Goal: Information Seeking & Learning: Learn about a topic

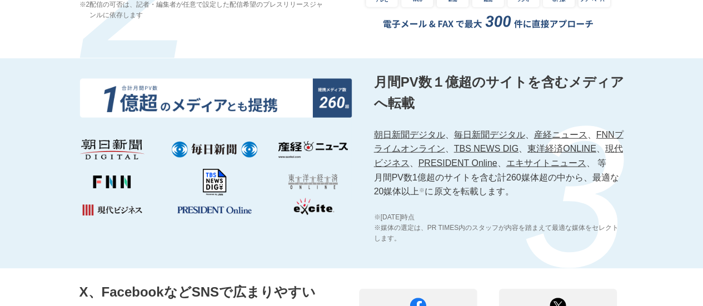
scroll to position [1334, 0]
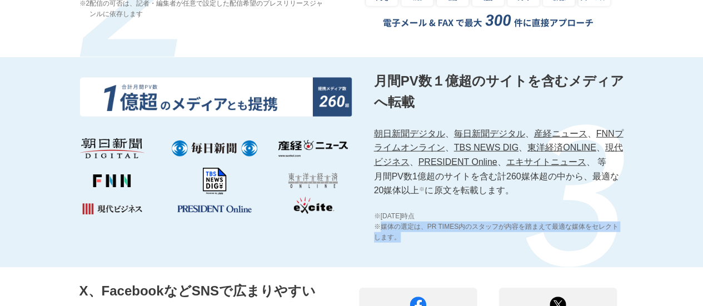
drag, startPoint x: 382, startPoint y: 241, endPoint x: 402, endPoint y: 251, distance: 23.1
click at [402, 243] on span "※媒体の選定は、PR TIMES内のスタッフが内容を踏まえて最適な媒体をセレクトします。" at bounding box center [499, 232] width 250 height 21
click at [422, 243] on span "※媒体の選定は、PR TIMES内のスタッフが内容を踏まえて最適な媒体をセレクトします。" at bounding box center [499, 232] width 250 height 21
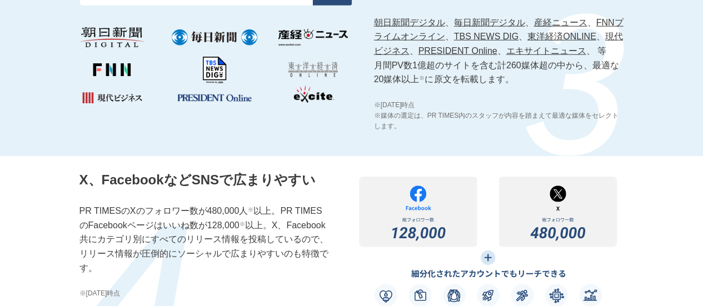
scroll to position [1501, 0]
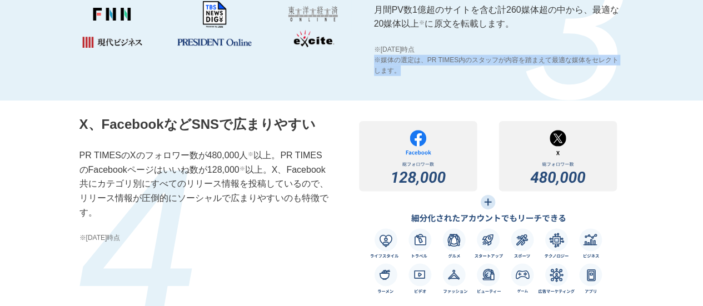
drag, startPoint x: 371, startPoint y: 74, endPoint x: 400, endPoint y: 87, distance: 31.6
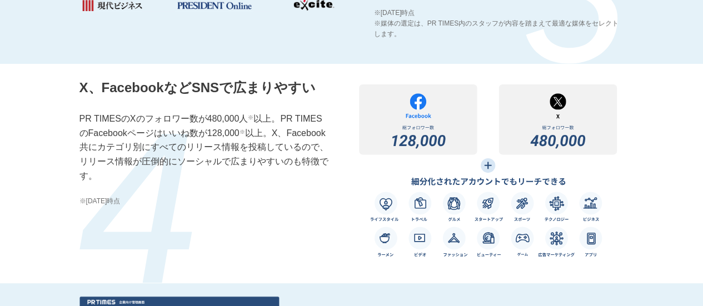
scroll to position [1334, 0]
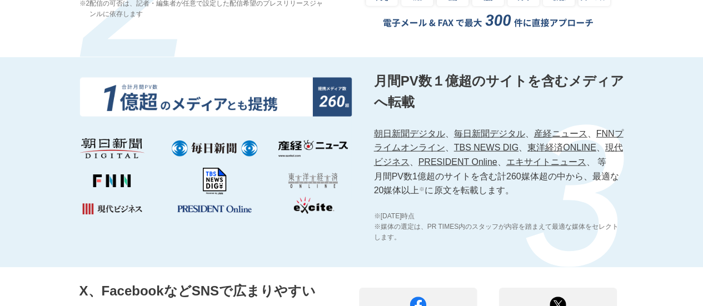
click at [495, 242] on span "※媒体の選定は、PR TIMES内のスタッフが内容を踏まえて最適な媒体をセレクトします。" at bounding box center [499, 232] width 250 height 21
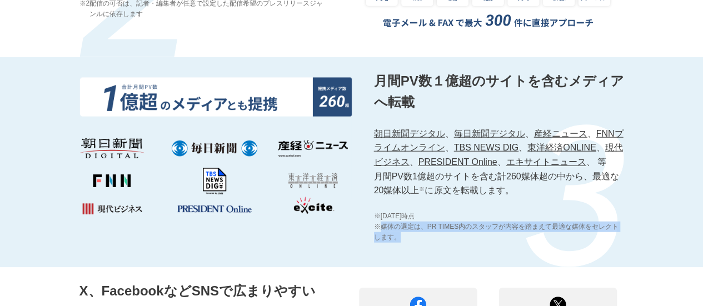
drag, startPoint x: 379, startPoint y: 240, endPoint x: 408, endPoint y: 252, distance: 31.4
click at [404, 243] on span "※媒体の選定は、PR TIMES内のスタッフが内容を踏まえて最適な媒体をセレクトします。" at bounding box center [499, 232] width 250 height 21
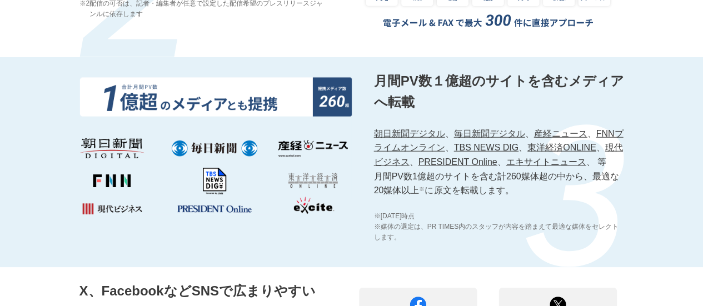
click at [643, 211] on div "月間PV数１億超のサイトを含むメディアへ転載 朝日新聞デジタル 、 毎日新聞デジタル 、 産経ニュース 、 FNNプライムオンライン 、 TBS NEWS D…" at bounding box center [351, 162] width 703 height 210
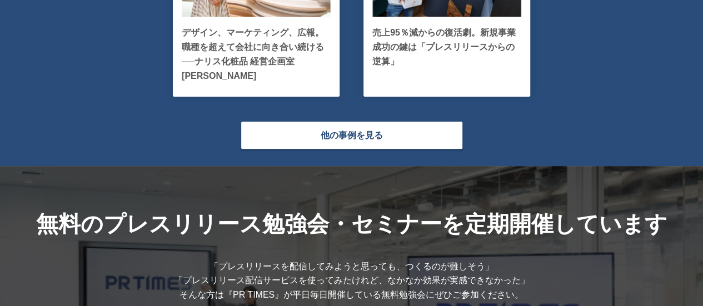
scroll to position [2780, 0]
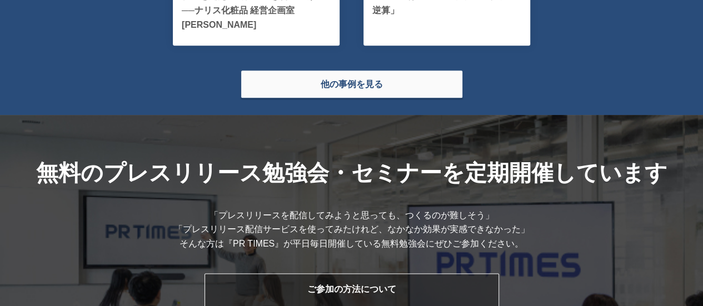
click at [391, 92] on link "他の事例を見る" at bounding box center [352, 84] width 222 height 28
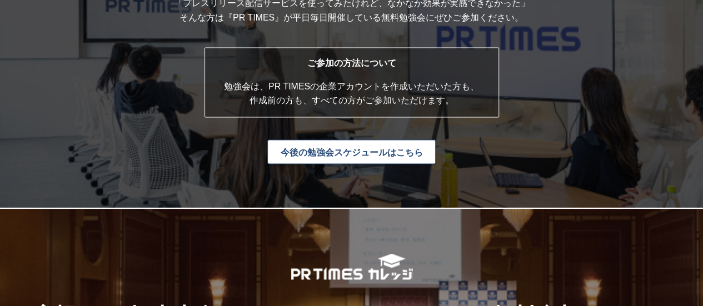
scroll to position [3002, 0]
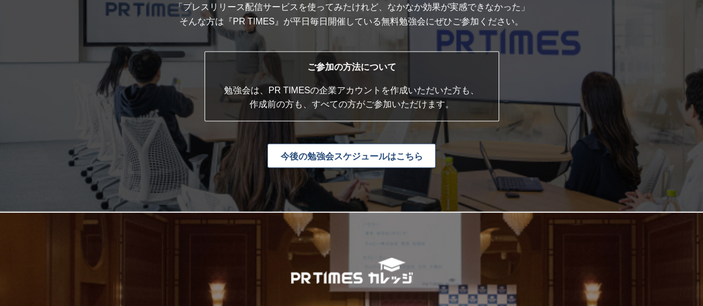
click at [396, 166] on link "今後の勉強会スケジュールはこちら" at bounding box center [351, 155] width 168 height 24
